Goal: Task Accomplishment & Management: Complete application form

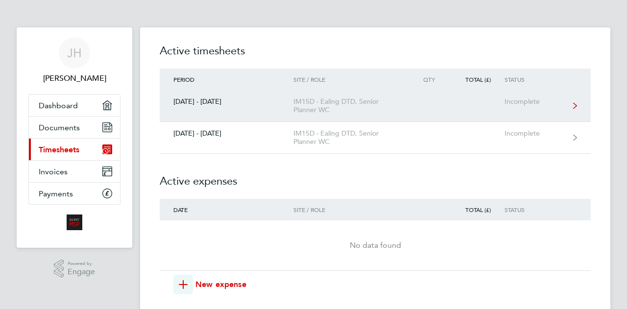
click at [224, 109] on link "[DATE] - [DATE] IM15D - Ealing DTD, Senior Planner WC Incomplete" at bounding box center [375, 106] width 431 height 32
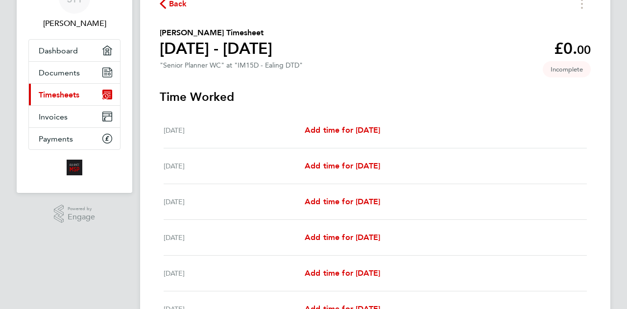
scroll to position [59, 0]
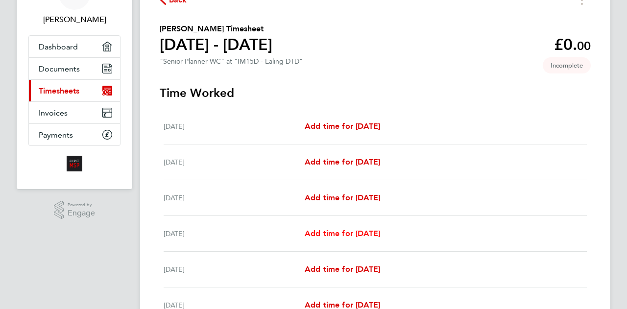
click at [353, 234] on span "Add time for [DATE]" at bounding box center [342, 233] width 75 height 9
select select "30"
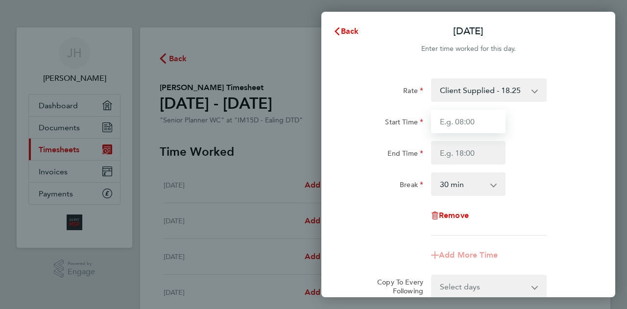
click at [451, 131] on input "Start Time" at bounding box center [468, 122] width 74 height 24
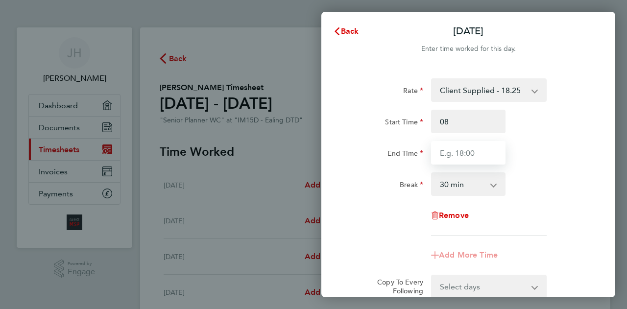
type input "08:00"
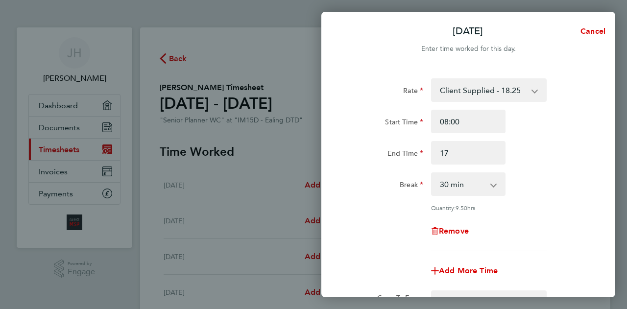
type input "17:00"
select select "60"
click at [413, 254] on app-timesheet-line-form-group "Rate Client Supplied - 18.25 Start Time 08:00 End Time 17:00 Break 0 min 15 min…" at bounding box center [468, 180] width 239 height 204
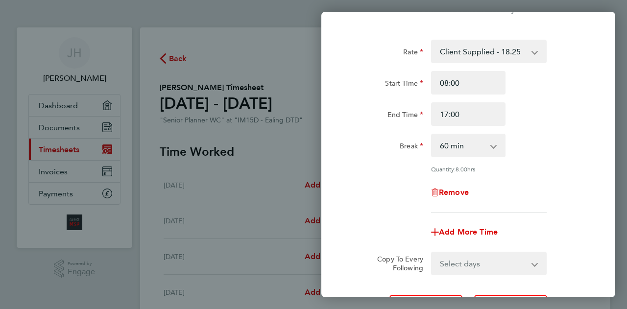
scroll to position [59, 0]
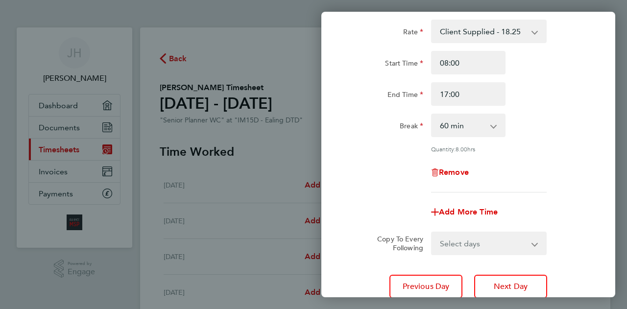
click at [444, 242] on select "Select days Day [DATE] [DATE] [DATE]" at bounding box center [483, 244] width 103 height 22
select select "DAY"
click at [432, 233] on select "Select days Day [DATE] [DATE] [DATE]" at bounding box center [483, 244] width 103 height 22
select select "[DATE]"
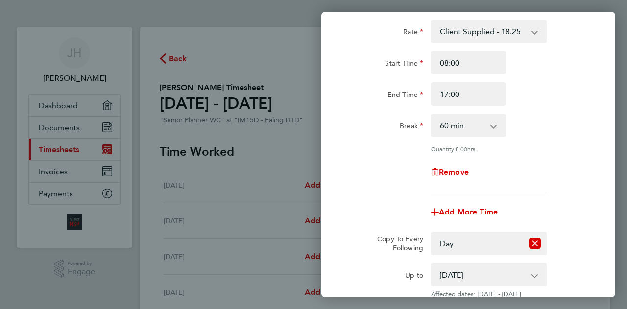
click at [396, 242] on label "Copy To Every Following" at bounding box center [396, 244] width 54 height 18
click at [432, 242] on select "Select days Day [DATE] [DATE] [DATE]" at bounding box center [477, 244] width 91 height 22
select select "DAY"
click at [374, 178] on div "Remove" at bounding box center [468, 173] width 247 height 24
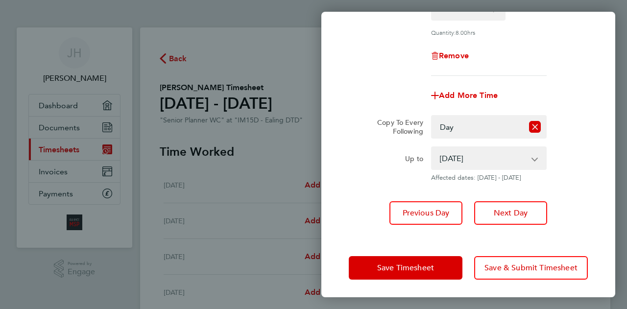
scroll to position [176, 0]
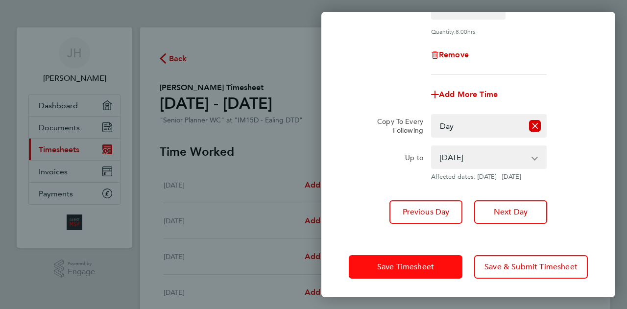
click at [430, 269] on span "Save Timesheet" at bounding box center [405, 267] width 57 height 10
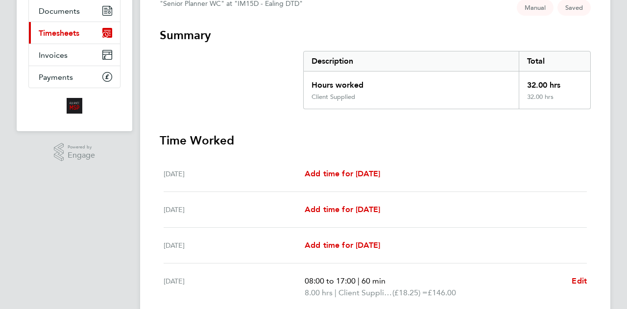
scroll to position [118, 0]
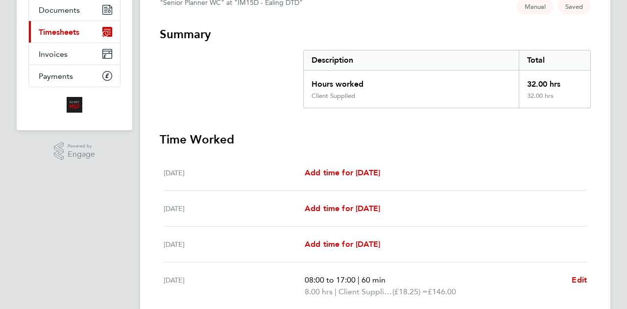
click at [255, 136] on h3 "Time Worked" at bounding box center [375, 140] width 431 height 16
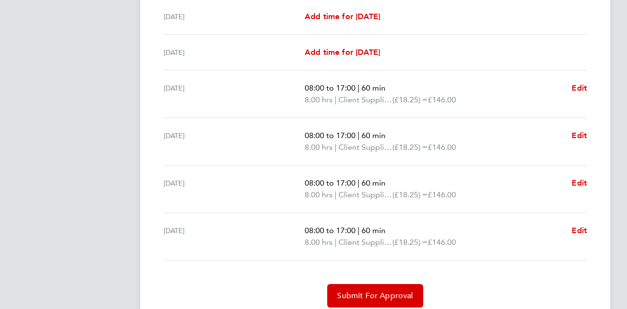
scroll to position [346, 0]
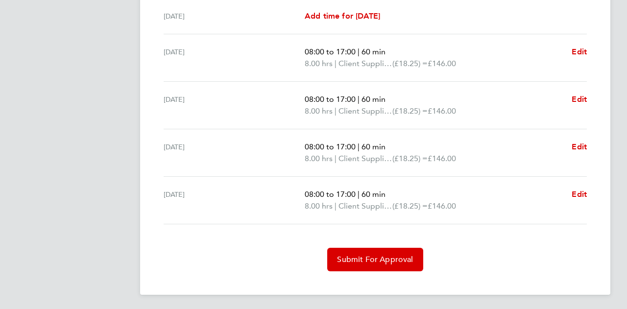
click at [381, 108] on span "Client Supplied" at bounding box center [365, 111] width 54 height 12
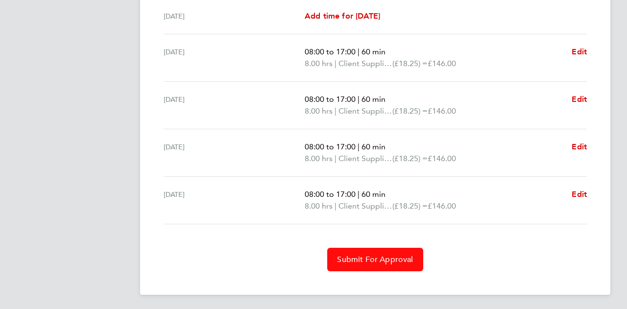
click at [361, 255] on span "Submit For Approval" at bounding box center [375, 260] width 76 height 10
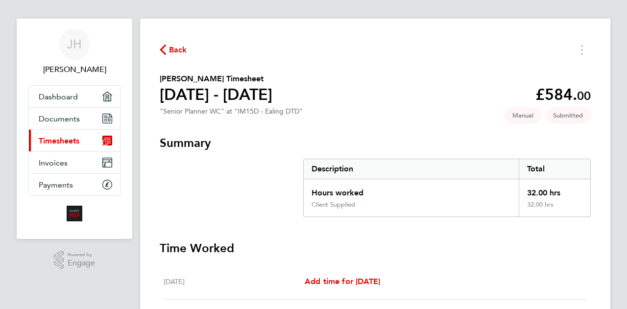
scroll to position [0, 0]
